Goal: Browse casually

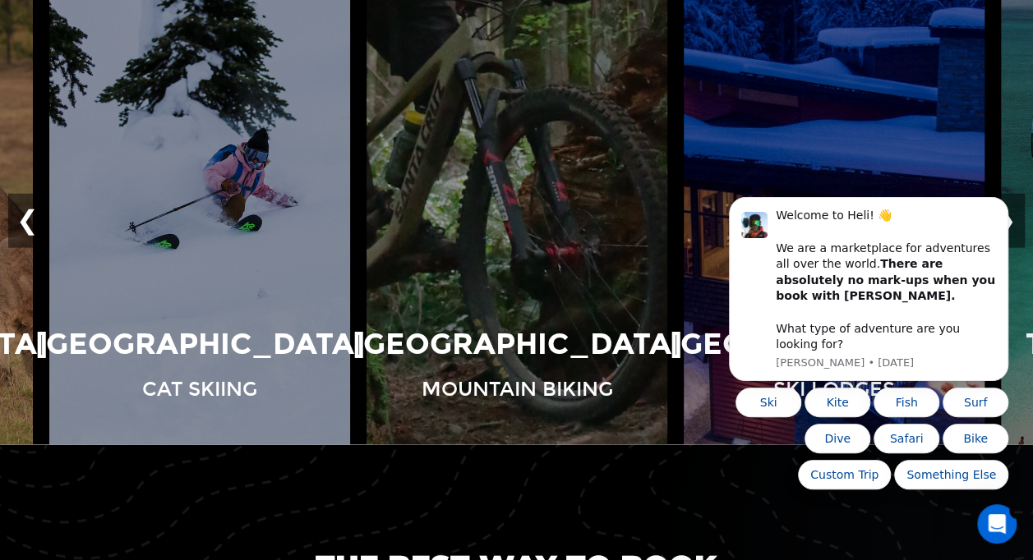
click at [937, 181] on body "Welcome to Heli! 👋 We are a marketplace for adventures all over the world. Ther…" at bounding box center [869, 304] width 316 height 412
click at [1002, 207] on icon "Dismiss notification" at bounding box center [1003, 202] width 9 height 9
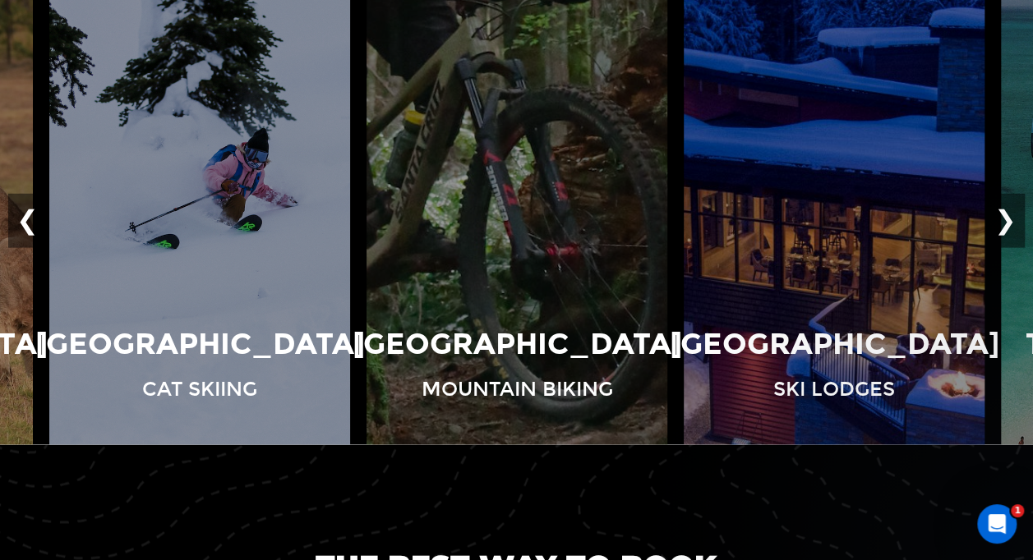
click at [1011, 215] on button "❯" at bounding box center [1005, 221] width 39 height 54
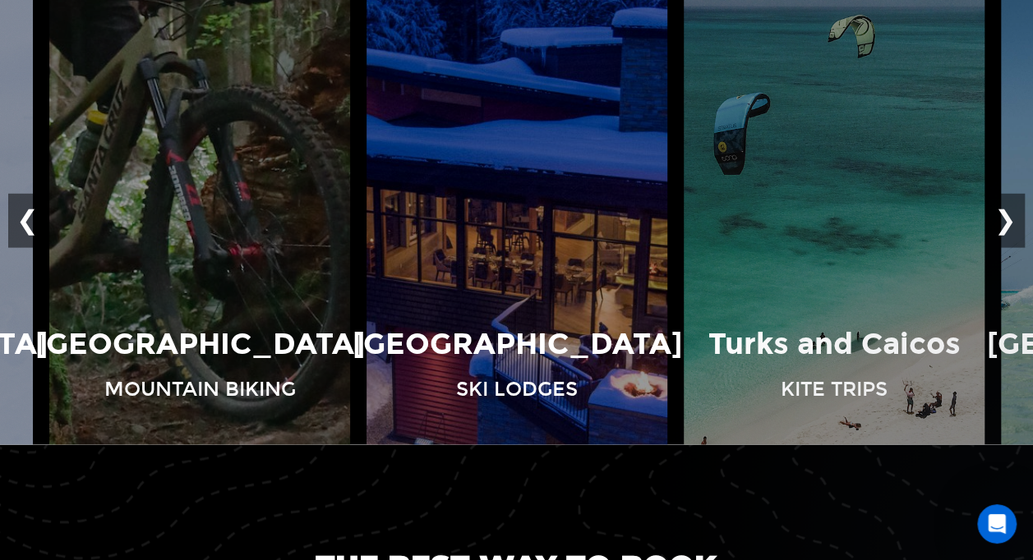
click at [1011, 215] on button "❯" at bounding box center [1005, 221] width 39 height 54
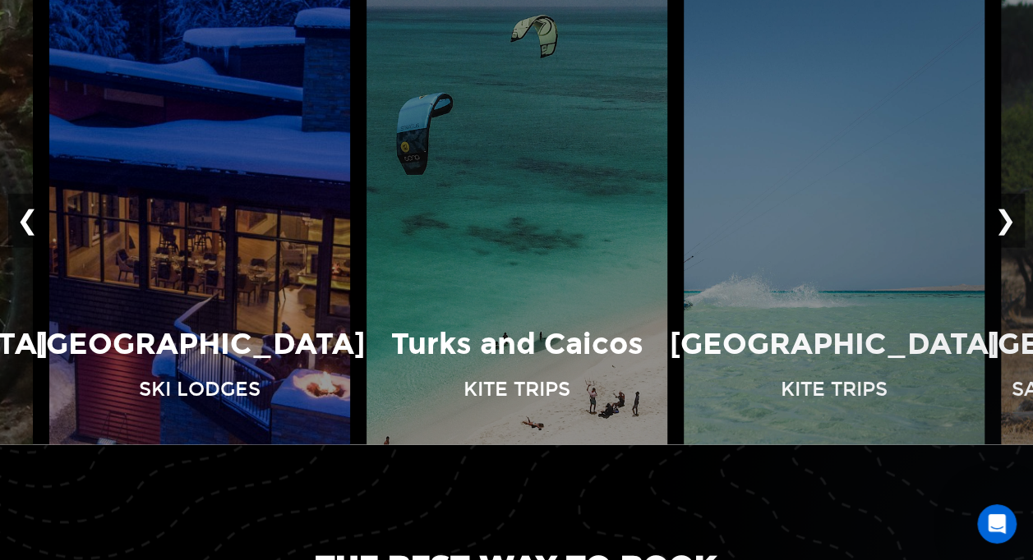
click at [1011, 215] on button "❯" at bounding box center [1005, 221] width 39 height 54
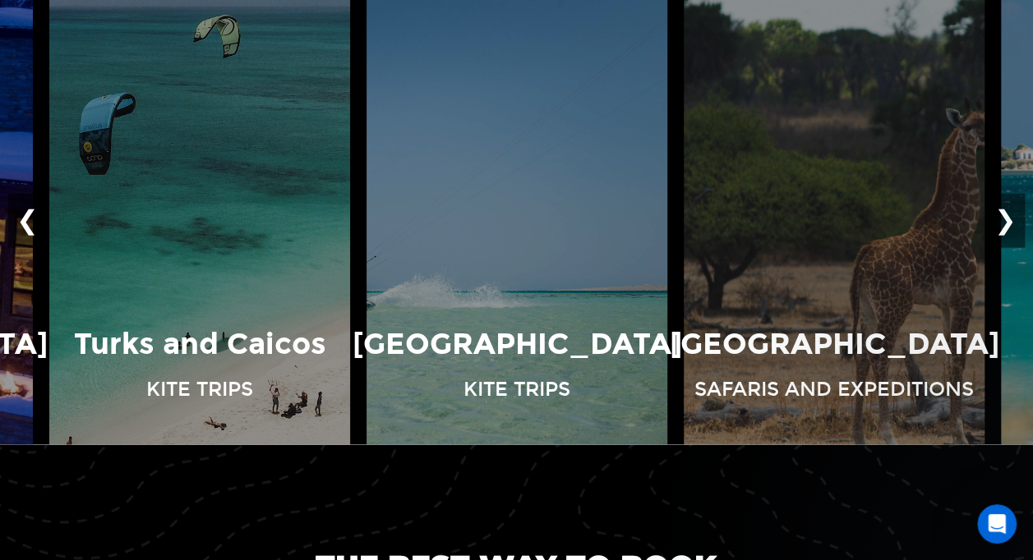
click at [1011, 215] on button "❯" at bounding box center [1005, 221] width 39 height 54
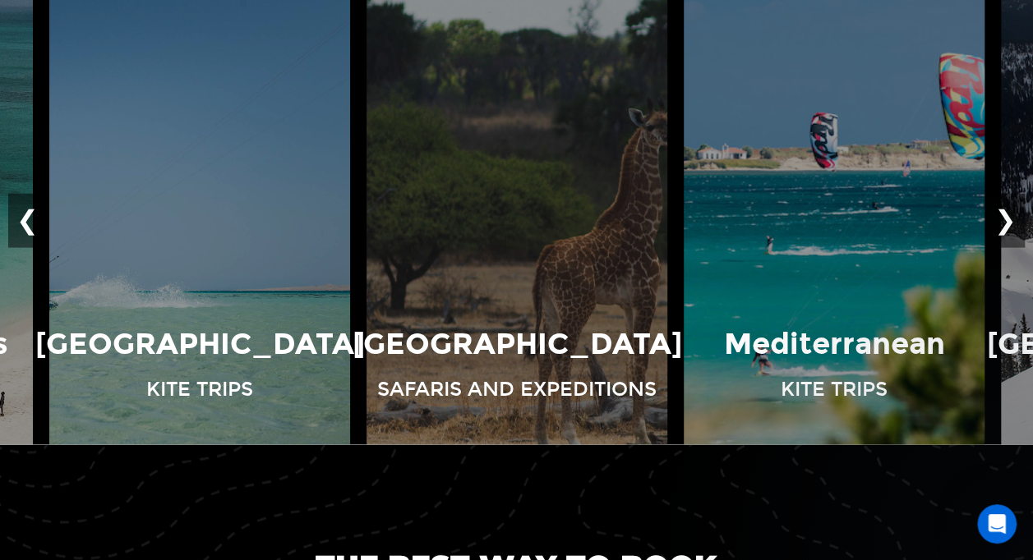
click at [1011, 215] on button "❯" at bounding box center [1005, 221] width 39 height 54
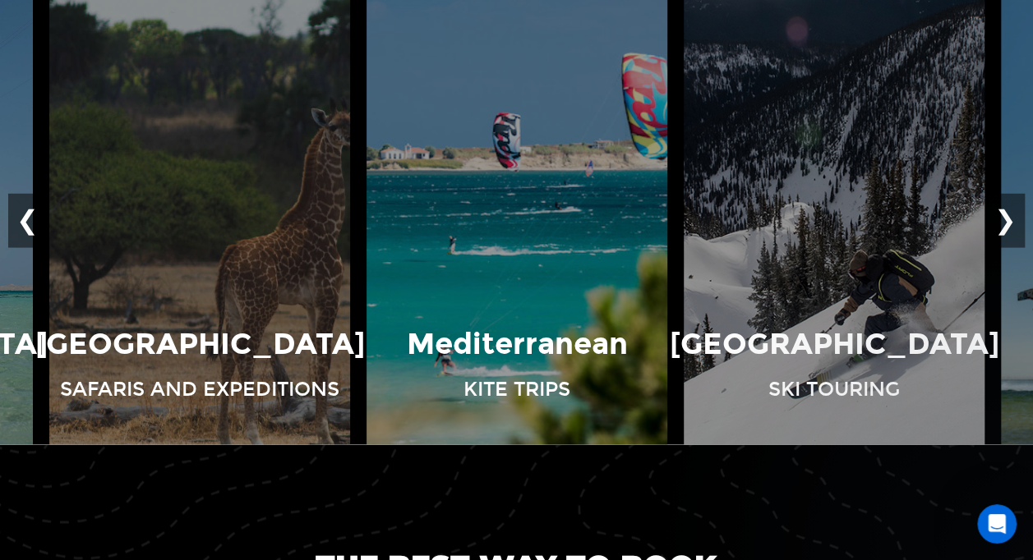
click at [1011, 215] on button "❯" at bounding box center [1005, 221] width 39 height 54
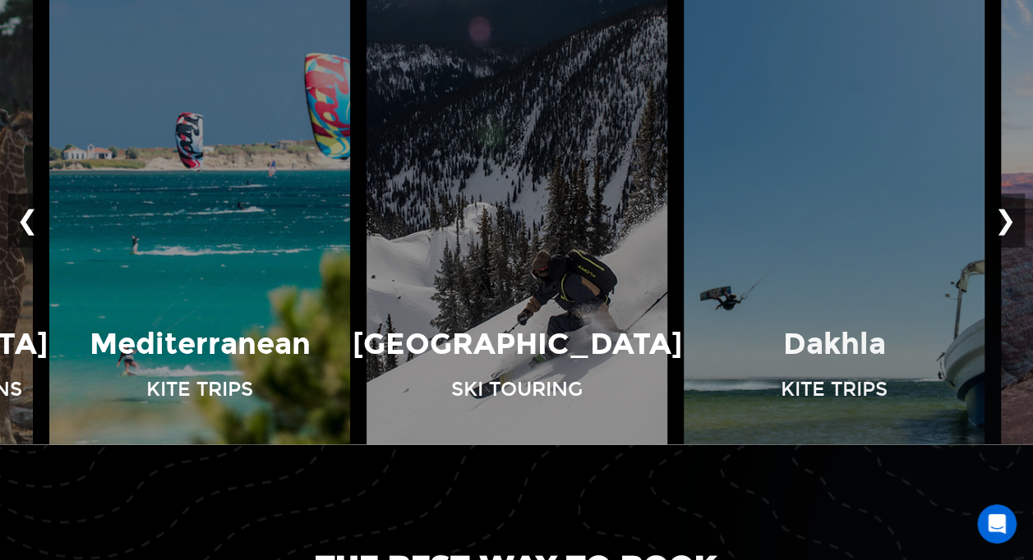
click at [1011, 215] on button "❯" at bounding box center [1005, 221] width 39 height 54
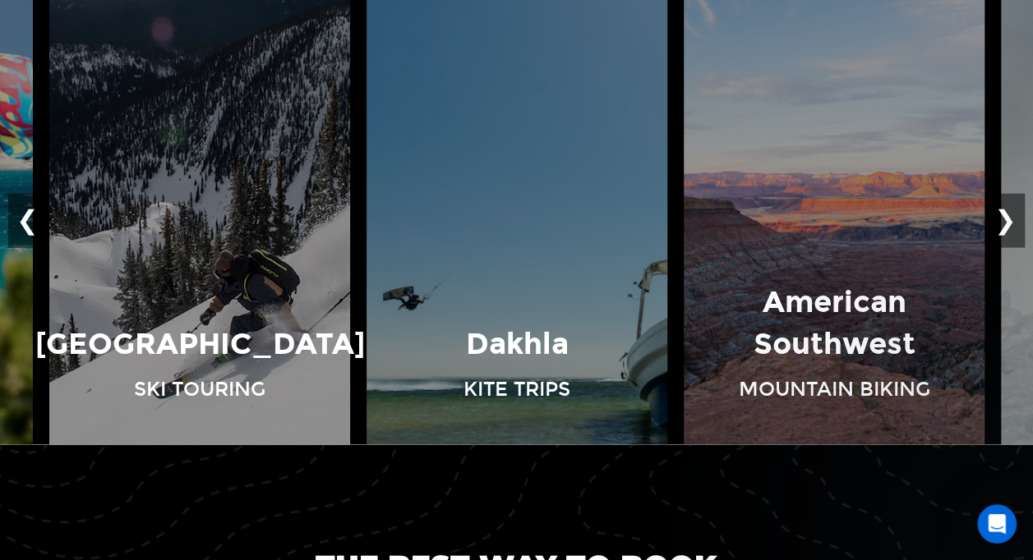
click at [1011, 215] on button "❯" at bounding box center [1005, 221] width 39 height 54
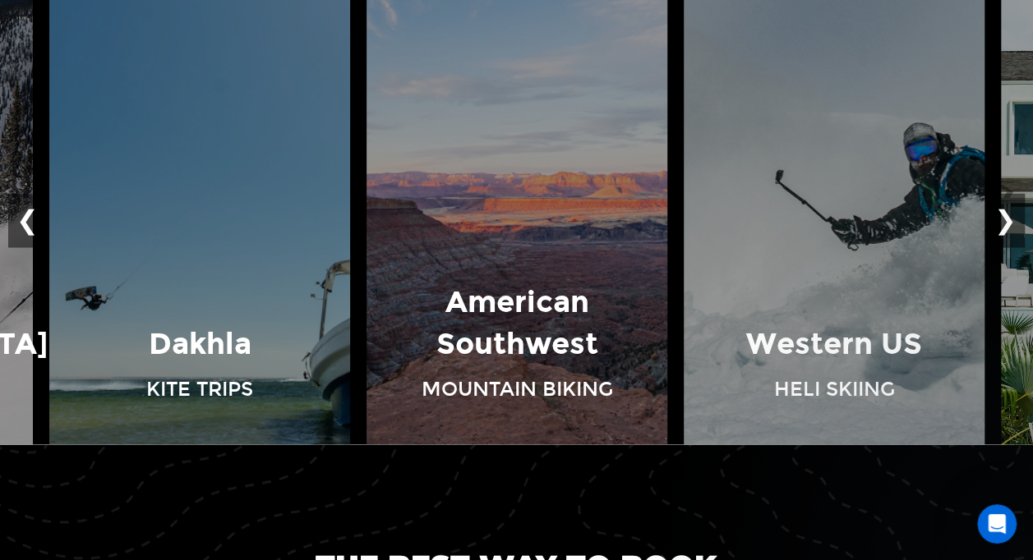
click at [1011, 215] on button "❯" at bounding box center [1005, 221] width 39 height 54
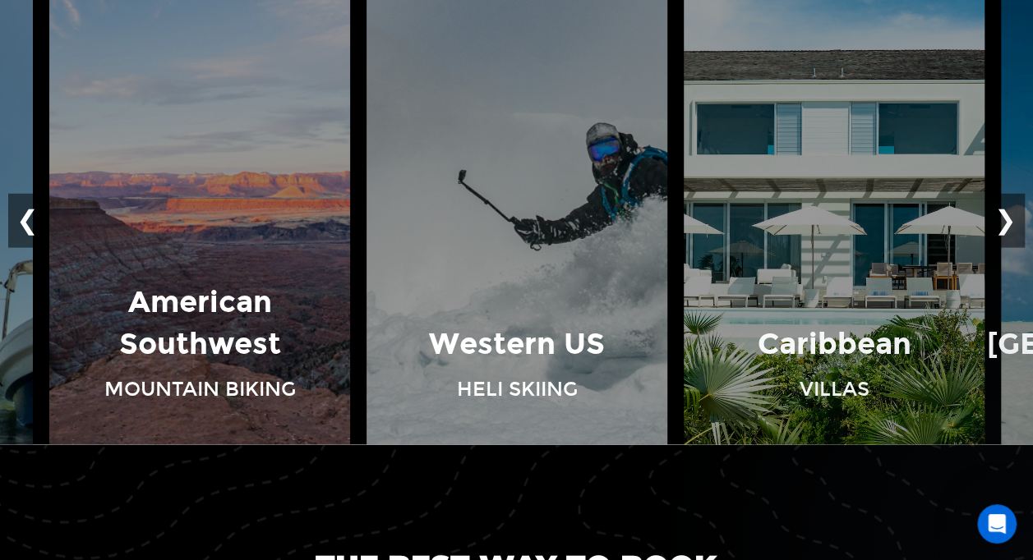
click at [1011, 215] on button "❯" at bounding box center [1005, 221] width 39 height 54
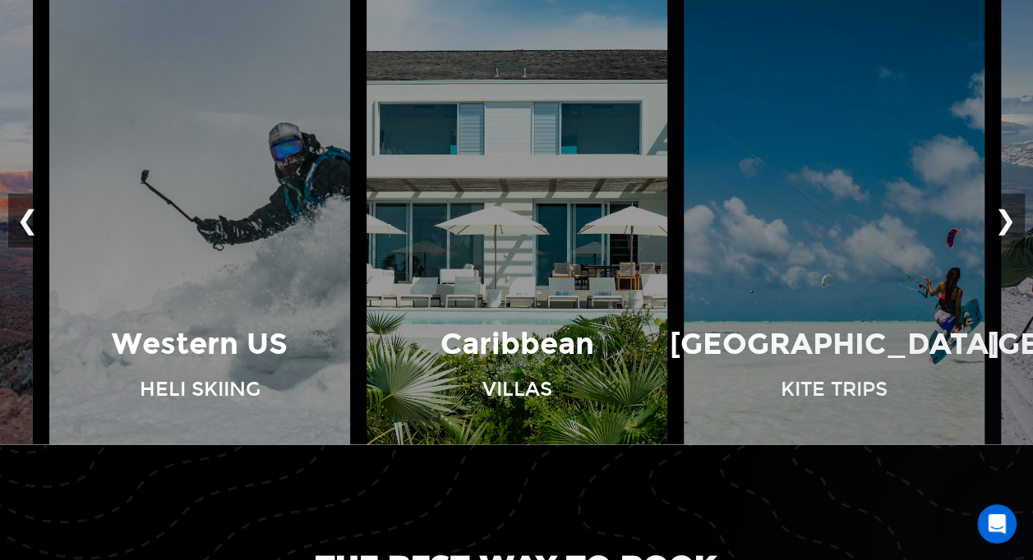
click at [1011, 215] on button "❯" at bounding box center [1005, 221] width 39 height 54
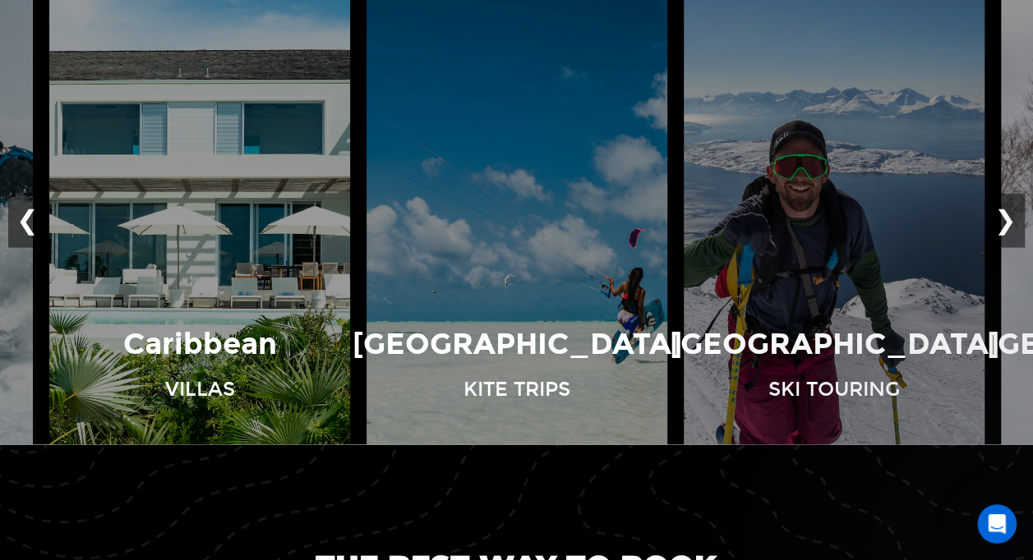
click at [1011, 215] on button "❯" at bounding box center [1005, 221] width 39 height 54
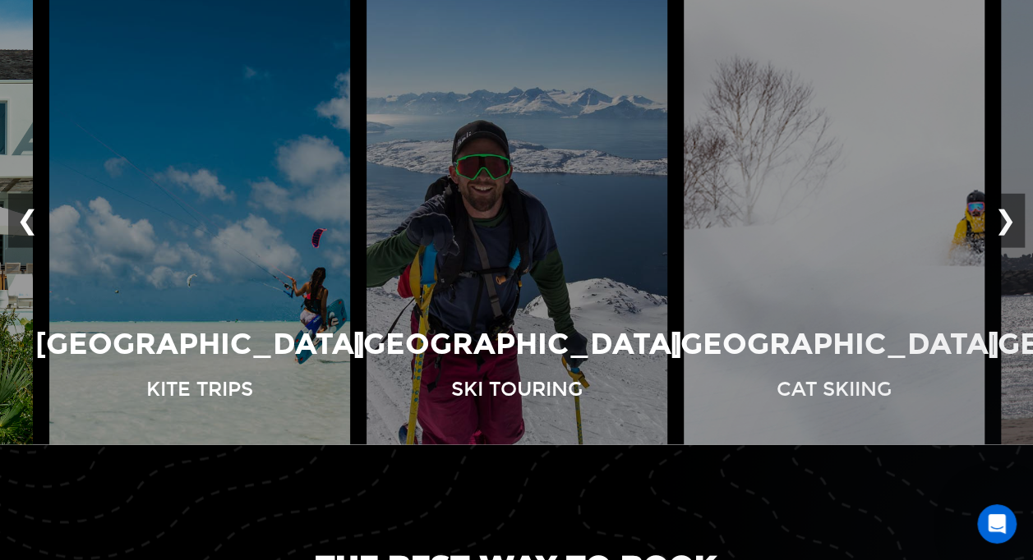
click at [1011, 215] on button "❯" at bounding box center [1005, 221] width 39 height 54
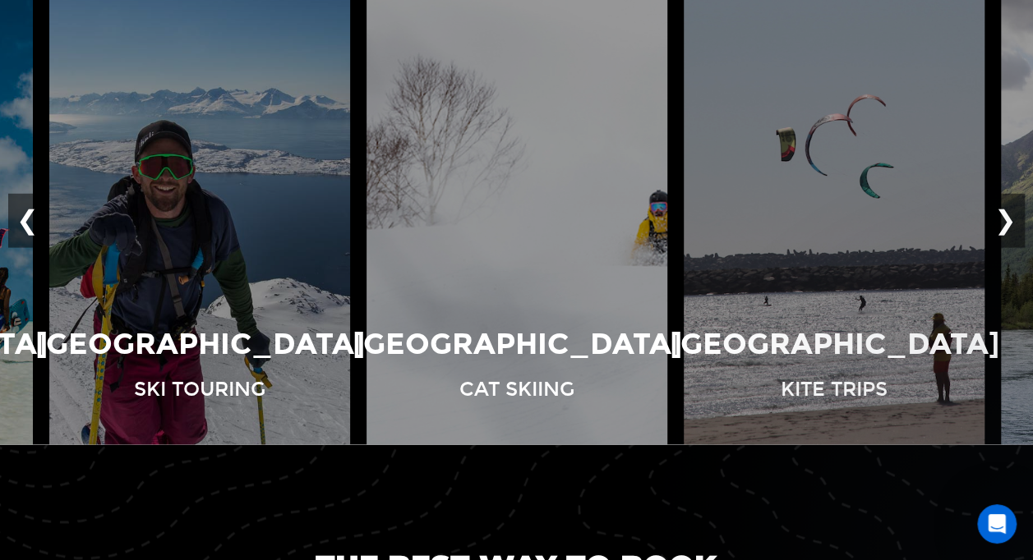
click at [1011, 215] on button "❯" at bounding box center [1005, 221] width 39 height 54
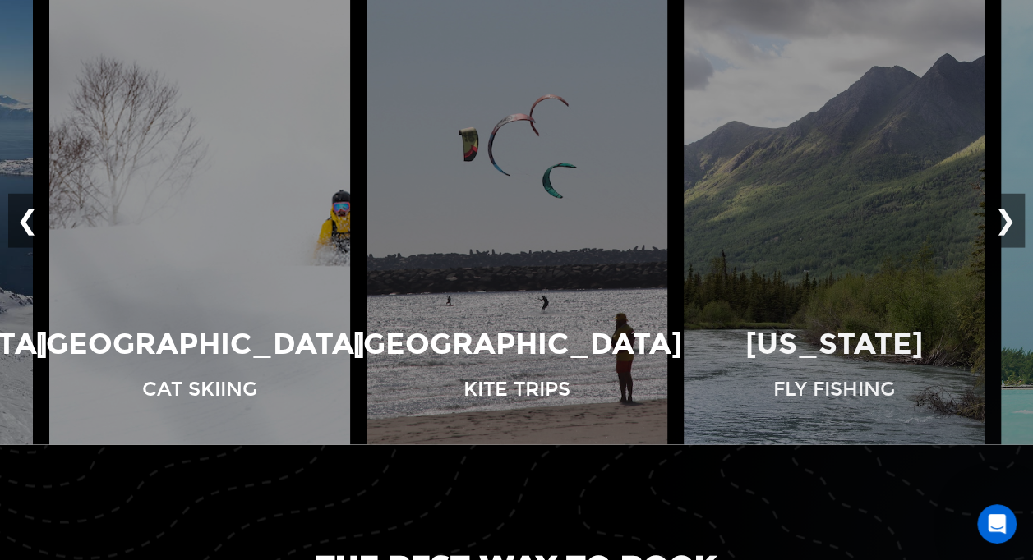
click at [1011, 215] on button "❯" at bounding box center [1005, 221] width 39 height 54
